Goal: Task Accomplishment & Management: Manage account settings

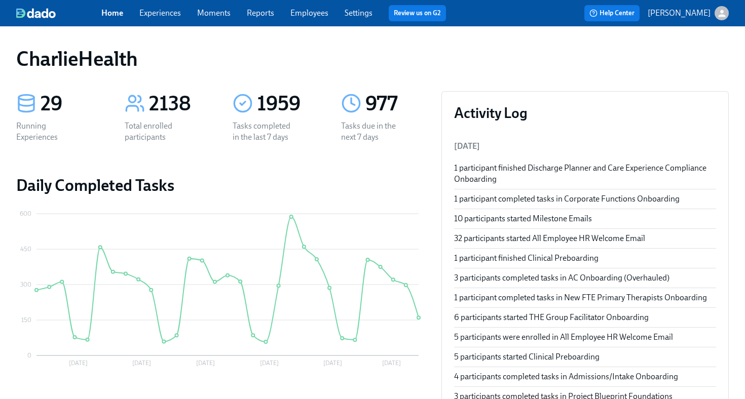
click at [309, 12] on link "Employees" at bounding box center [309, 13] width 38 height 10
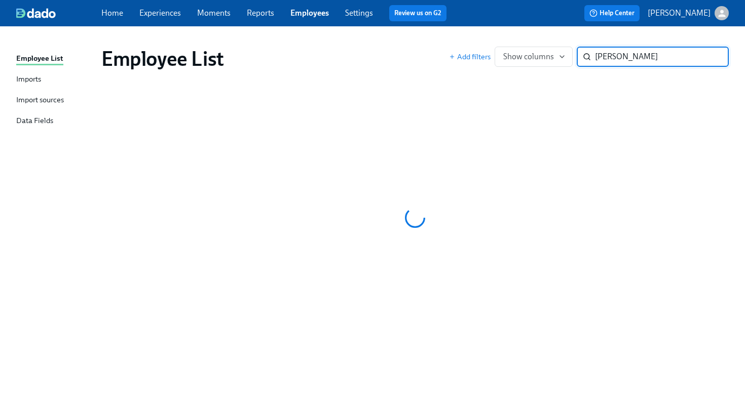
type input "[PERSON_NAME]"
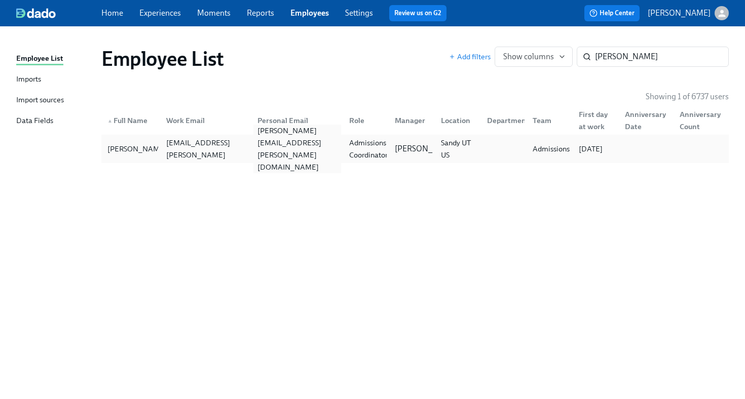
click at [331, 153] on div "[PERSON_NAME][EMAIL_ADDRESS][PERSON_NAME][DOMAIN_NAME]" at bounding box center [297, 149] width 88 height 49
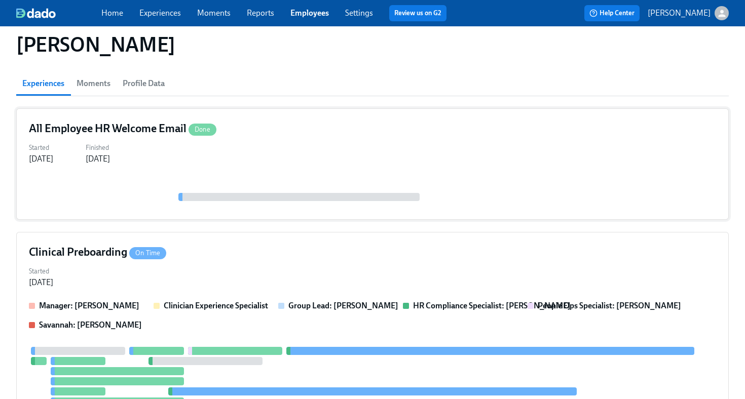
scroll to position [207, 0]
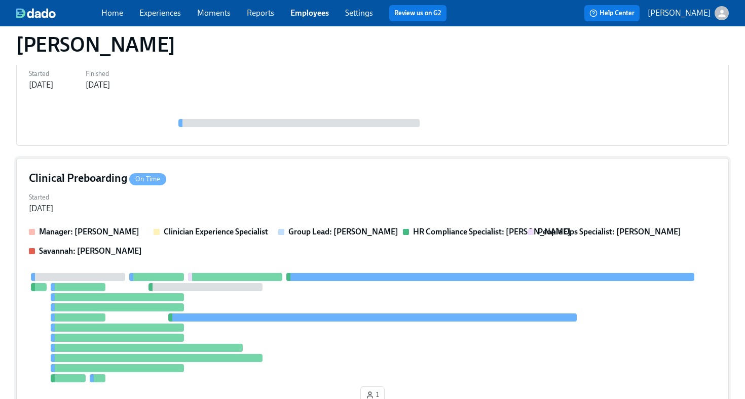
click at [288, 190] on div "Started [DATE]" at bounding box center [372, 202] width 687 height 24
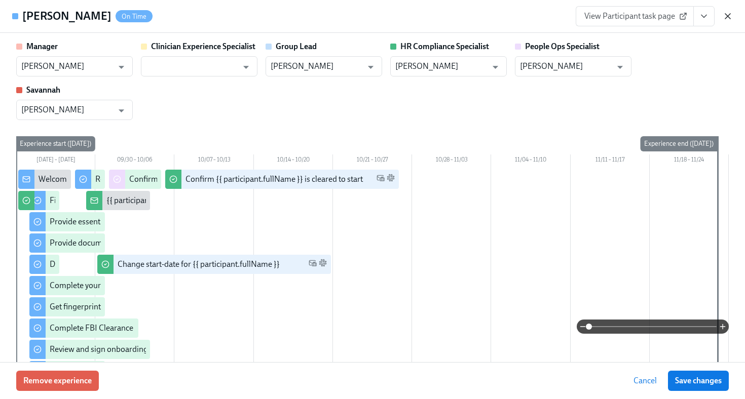
click at [726, 17] on icon "button" at bounding box center [728, 16] width 10 height 10
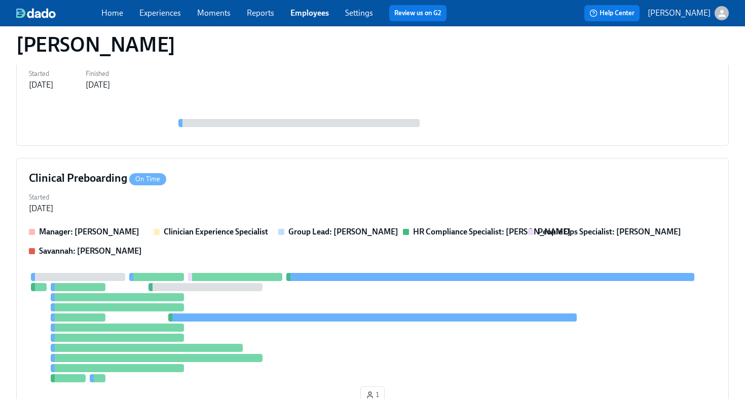
click at [312, 15] on link "Employees" at bounding box center [309, 13] width 39 height 10
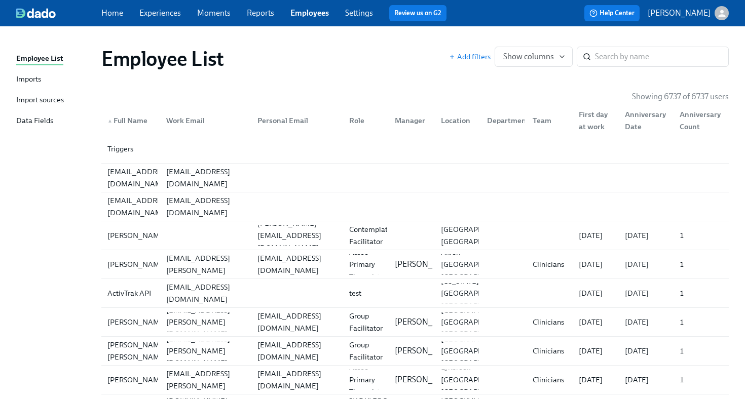
click at [323, 16] on link "Employees" at bounding box center [309, 13] width 39 height 10
click at [612, 57] on input "search" at bounding box center [662, 57] width 134 height 20
click at [304, 13] on link "Employees" at bounding box center [309, 13] width 39 height 10
click at [630, 59] on input "search" at bounding box center [662, 57] width 134 height 20
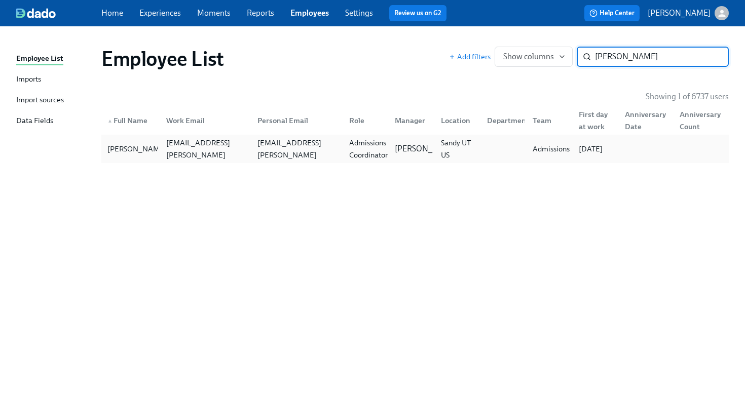
type input "[PERSON_NAME]"
click at [343, 152] on div "Admissions Coordinator" at bounding box center [364, 149] width 46 height 20
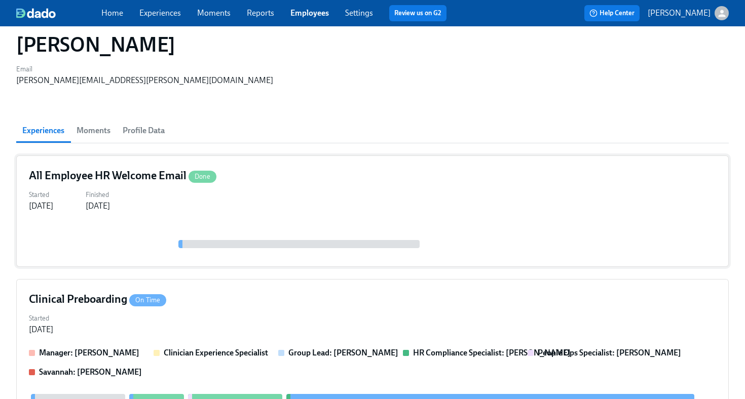
scroll to position [137, 0]
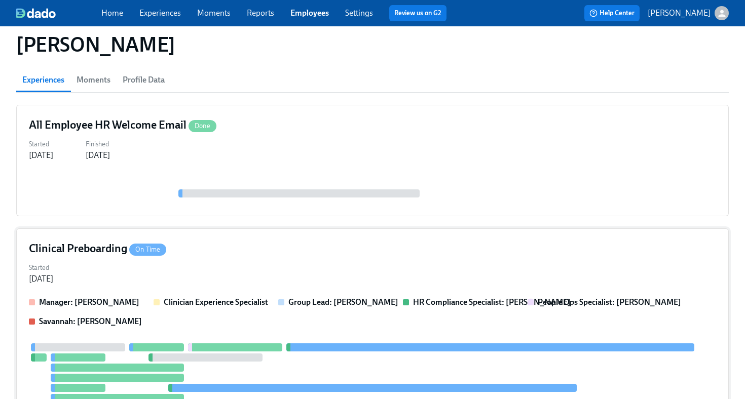
click at [306, 241] on div "Clinical Preboarding On Time" at bounding box center [372, 248] width 687 height 15
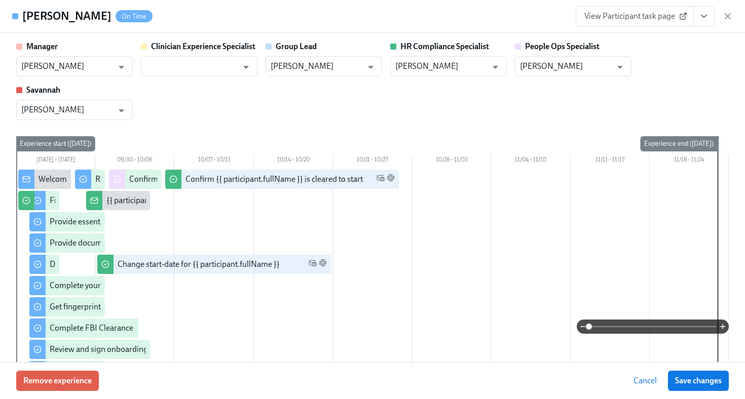
click at [703, 17] on icon "View task page" at bounding box center [704, 16] width 10 height 10
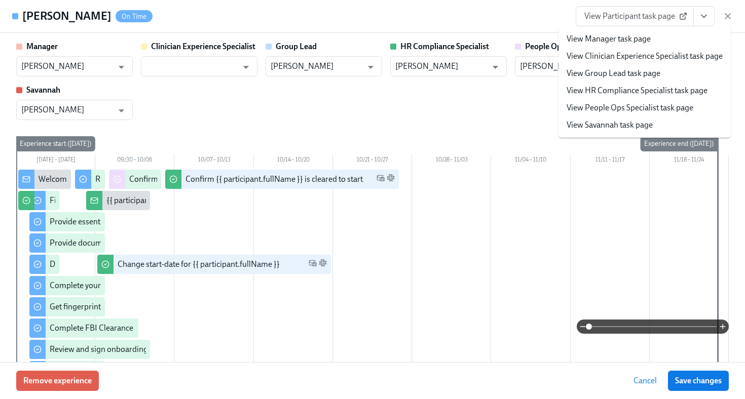
click at [614, 93] on link "View HR Compliance Specialist task page" at bounding box center [637, 90] width 141 height 11
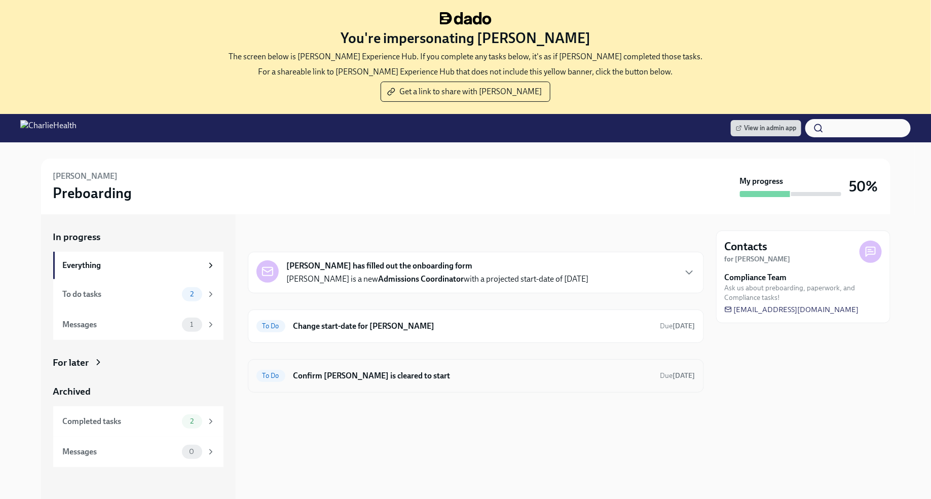
click at [483, 381] on div "To Do Confirm [PERSON_NAME] is cleared to start Due [DATE]" at bounding box center [475, 376] width 439 height 16
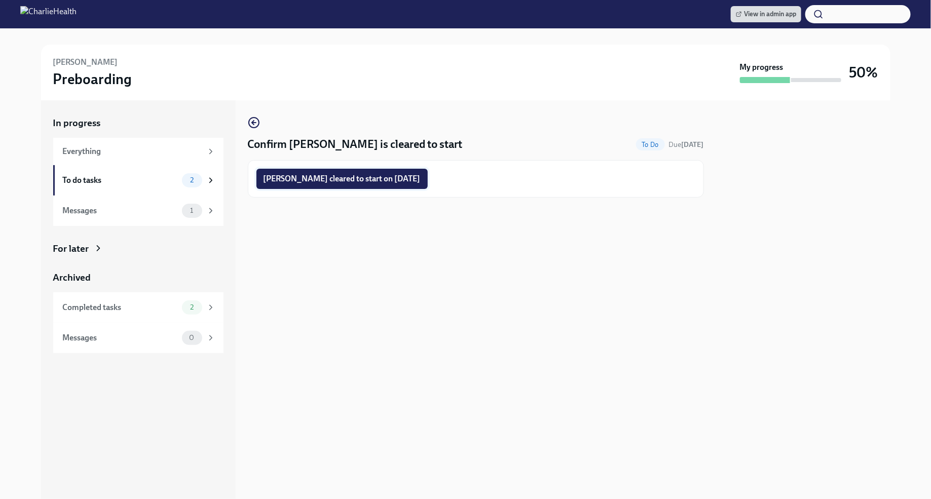
click at [427, 185] on button "[PERSON_NAME] cleared to start on [DATE]" at bounding box center [341, 179] width 171 height 20
